Goal: Information Seeking & Learning: Learn about a topic

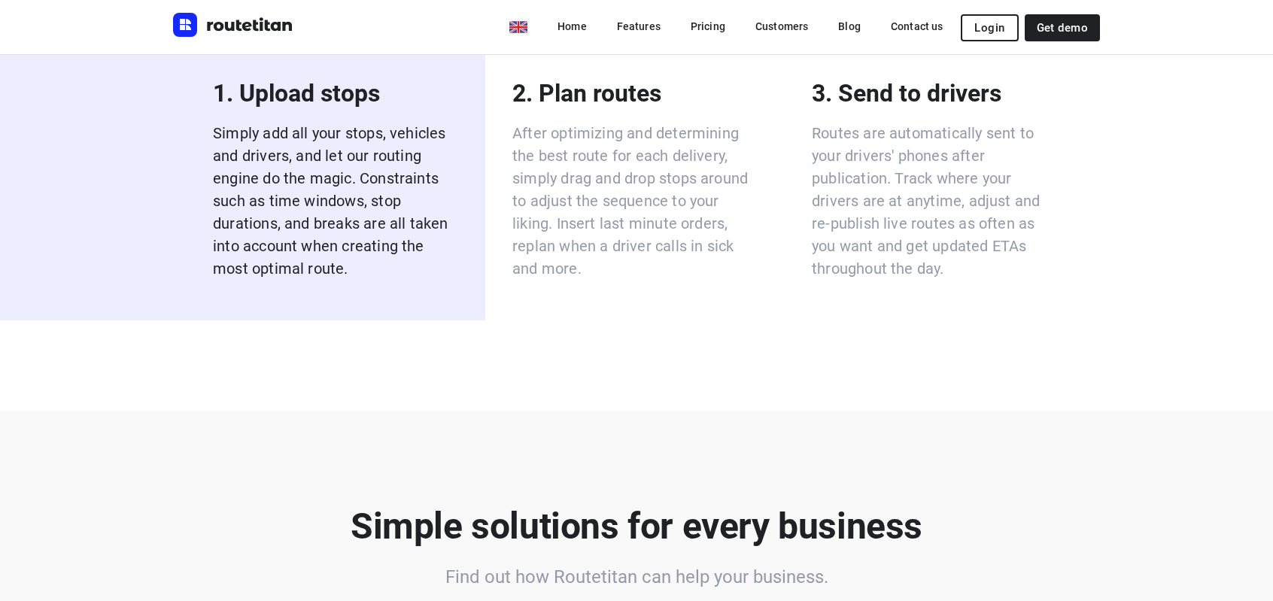
scroll to position [4393, 0]
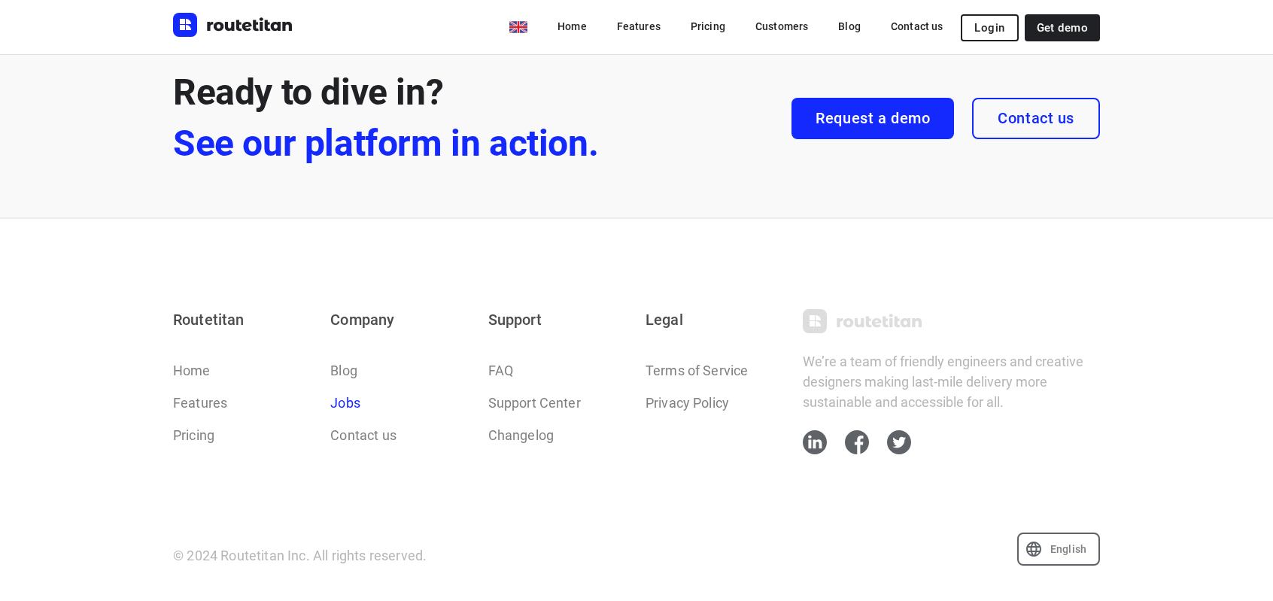
click at [351, 403] on link "Jobs" at bounding box center [345, 403] width 30 height 20
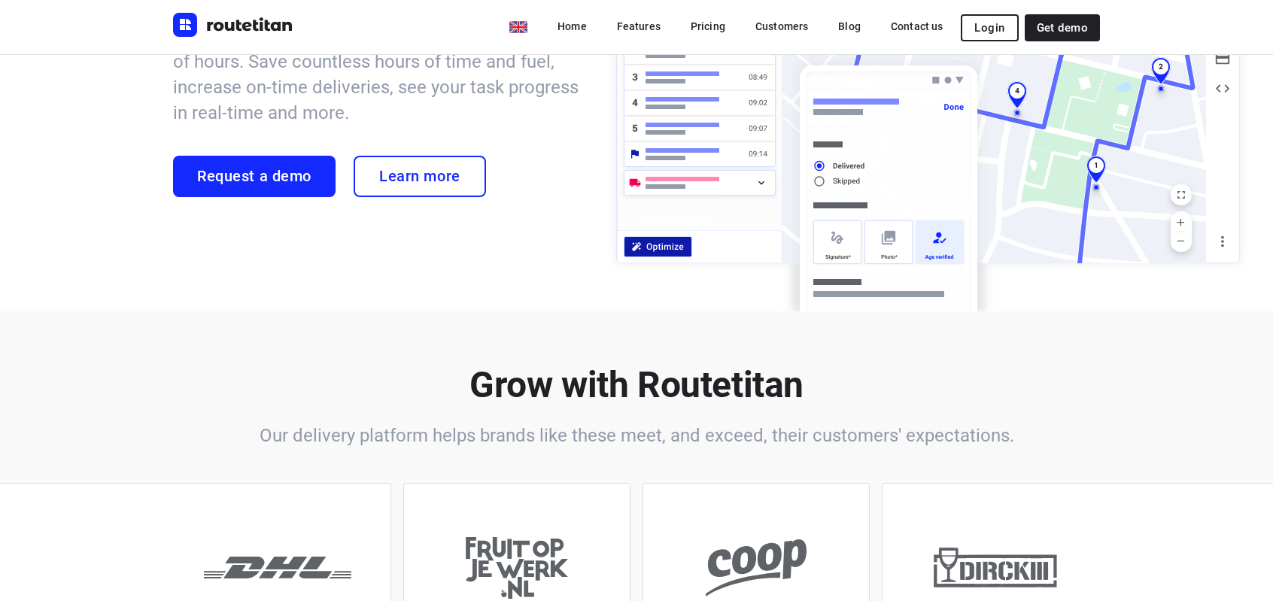
scroll to position [0, 0]
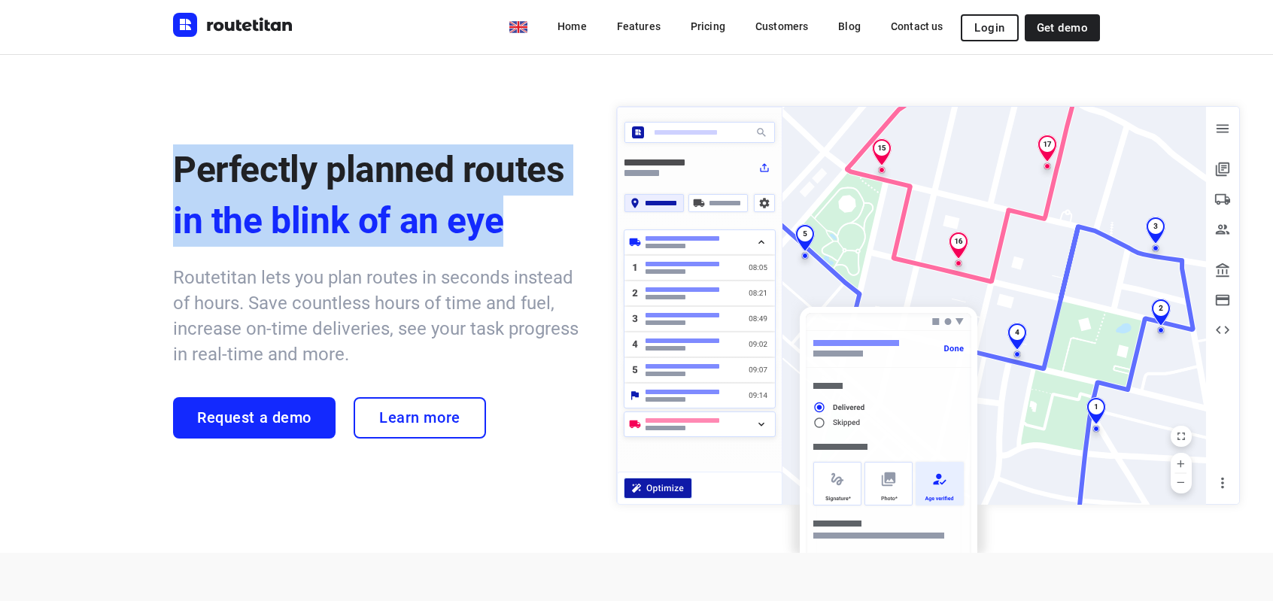
drag, startPoint x: 528, startPoint y: 233, endPoint x: 85, endPoint y: 139, distance: 452.4
click at [85, 139] on div "Perfectly planned routes in the blink of an eye Routetitan lets you plan routes…" at bounding box center [636, 303] width 1273 height 499
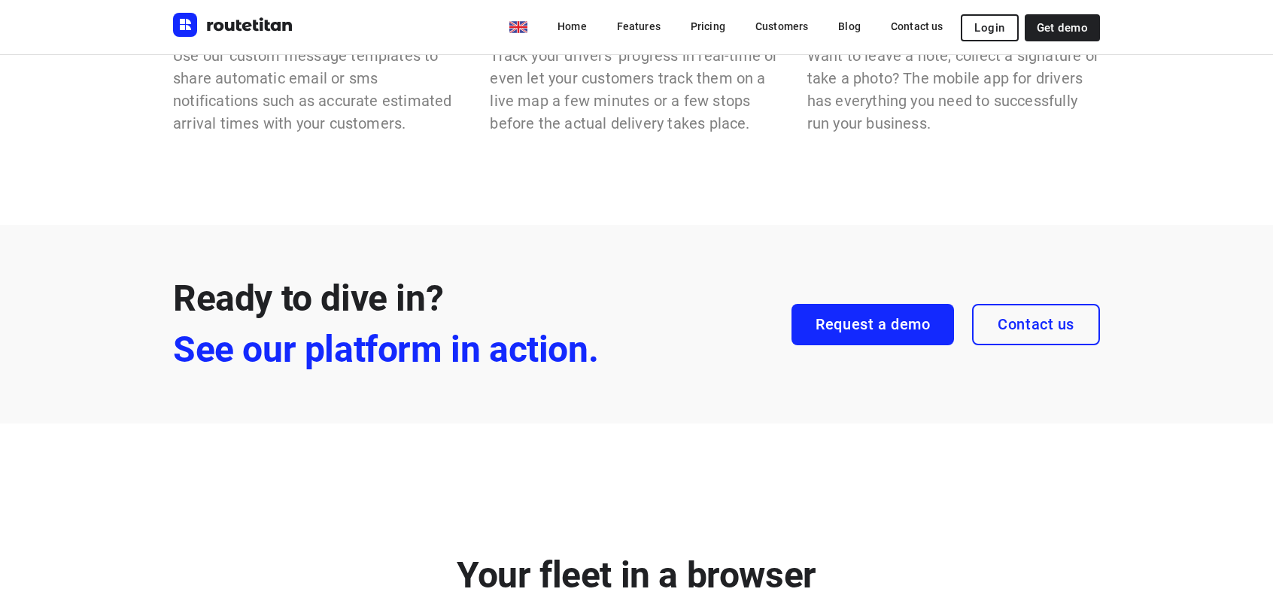
scroll to position [4393, 0]
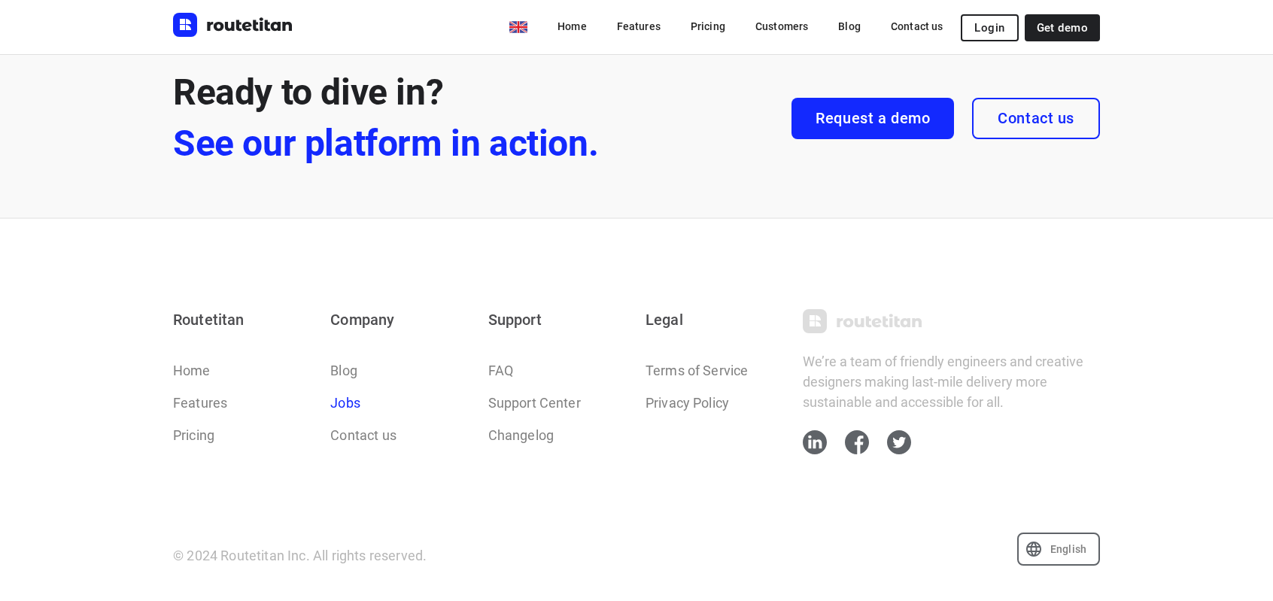
click at [343, 403] on link "Jobs" at bounding box center [345, 403] width 30 height 20
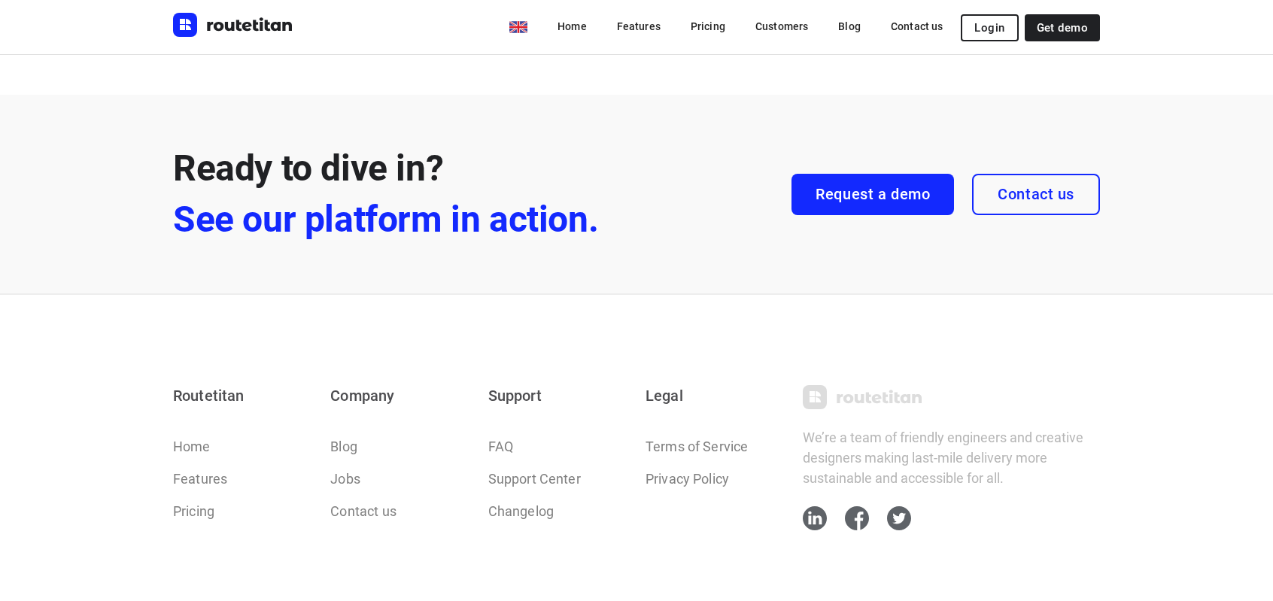
scroll to position [4393, 0]
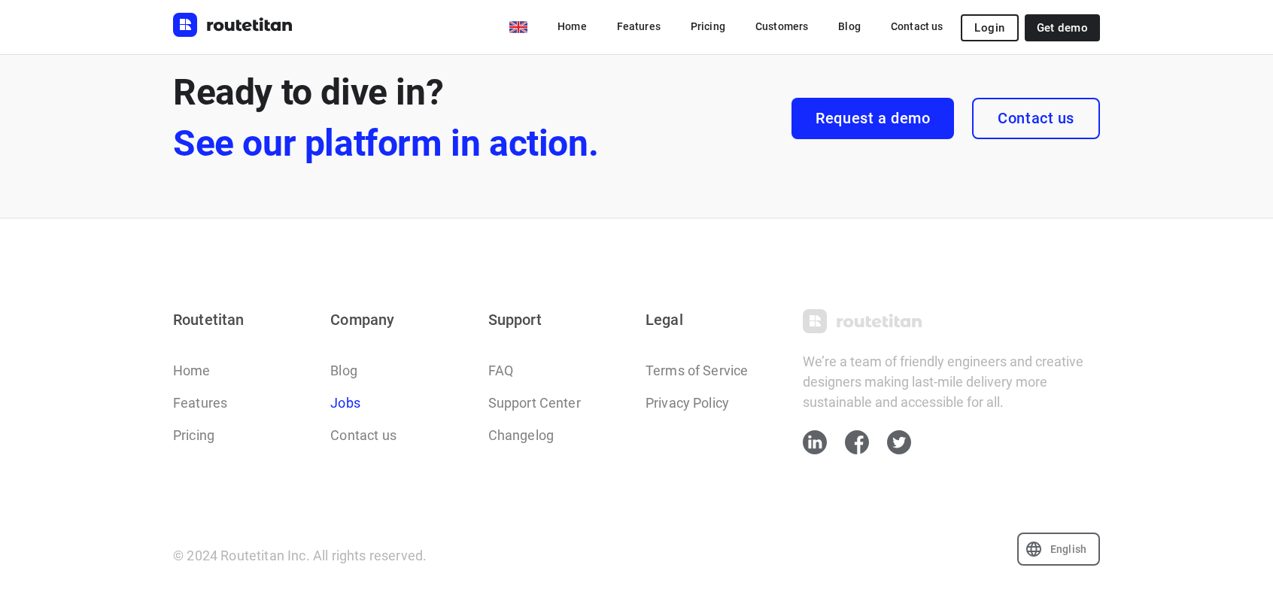
click at [357, 402] on link "Jobs" at bounding box center [345, 403] width 30 height 20
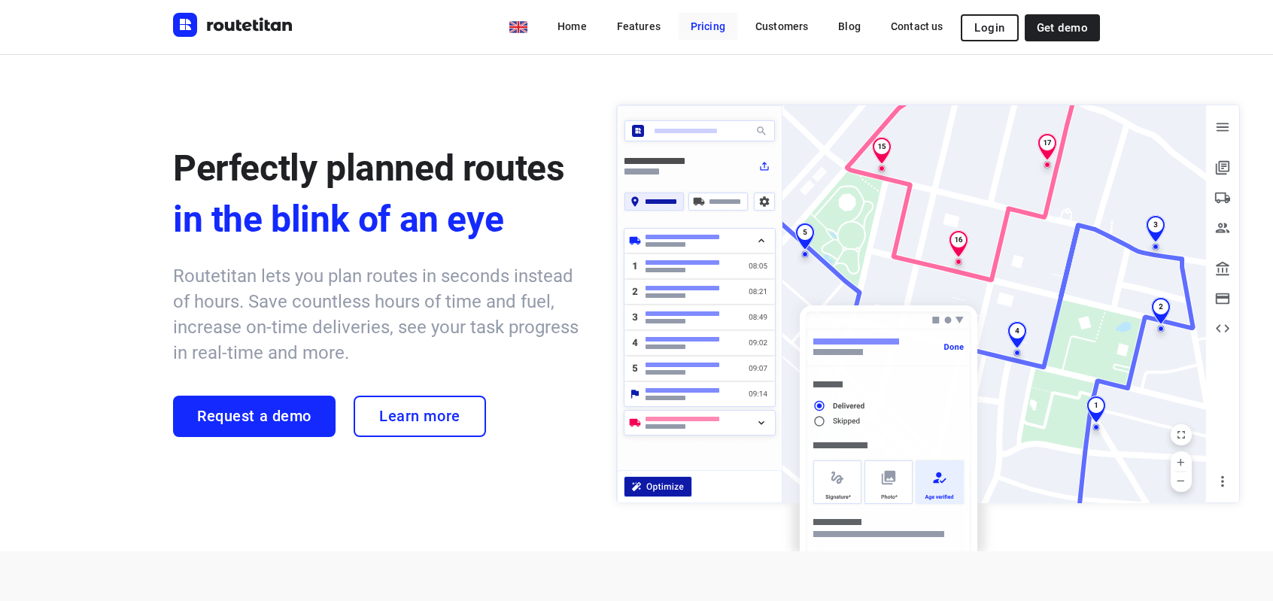
scroll to position [0, 0]
